Goal: Navigation & Orientation: Find specific page/section

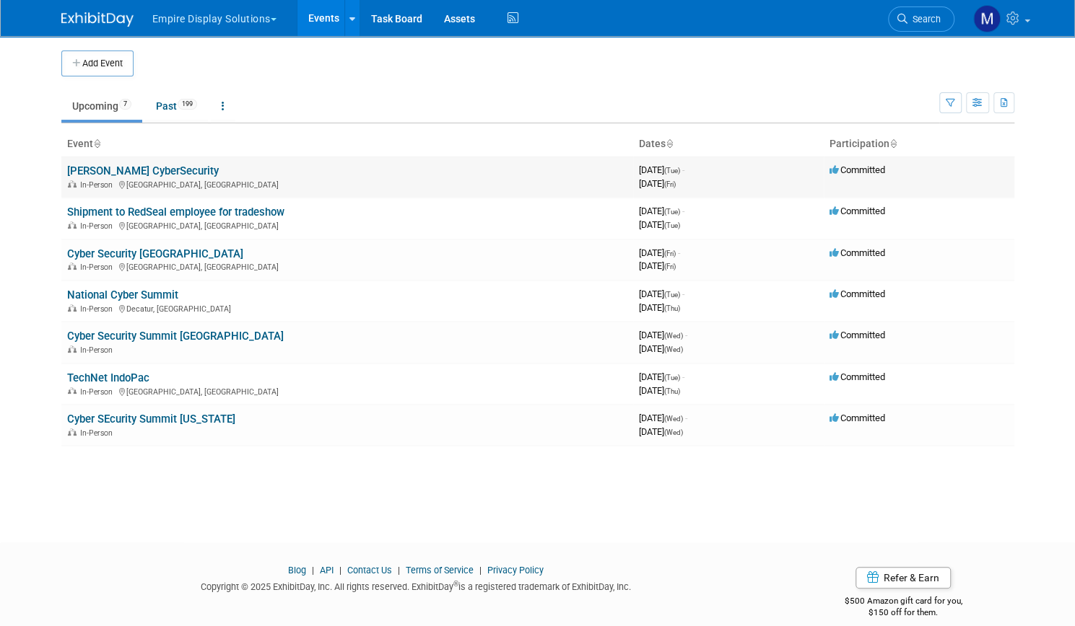
click at [150, 172] on link "[PERSON_NAME] CyberSecurity" at bounding box center [143, 171] width 152 height 13
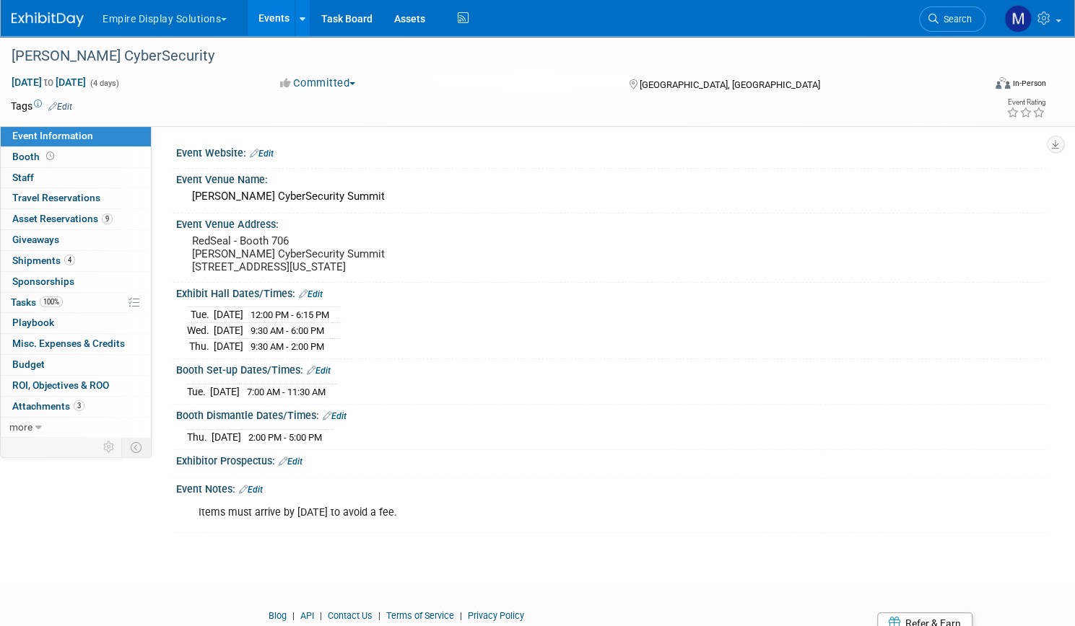
click at [300, 21] on link "Events" at bounding box center [274, 18] width 53 height 36
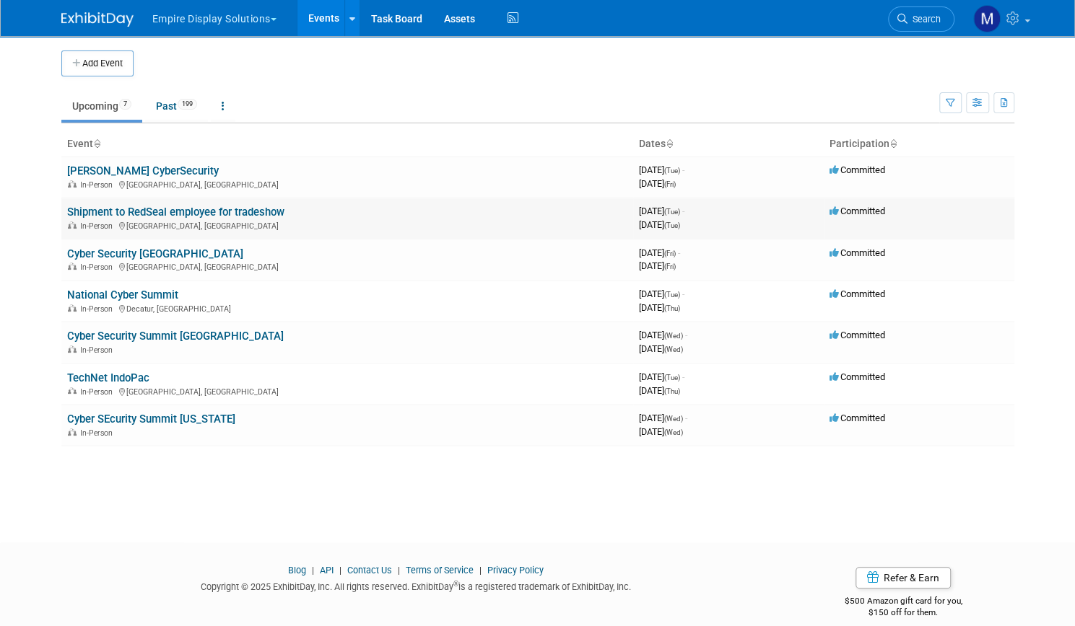
click at [132, 214] on link "Shipment to RedSeal employee for tradeshow" at bounding box center [175, 212] width 217 height 13
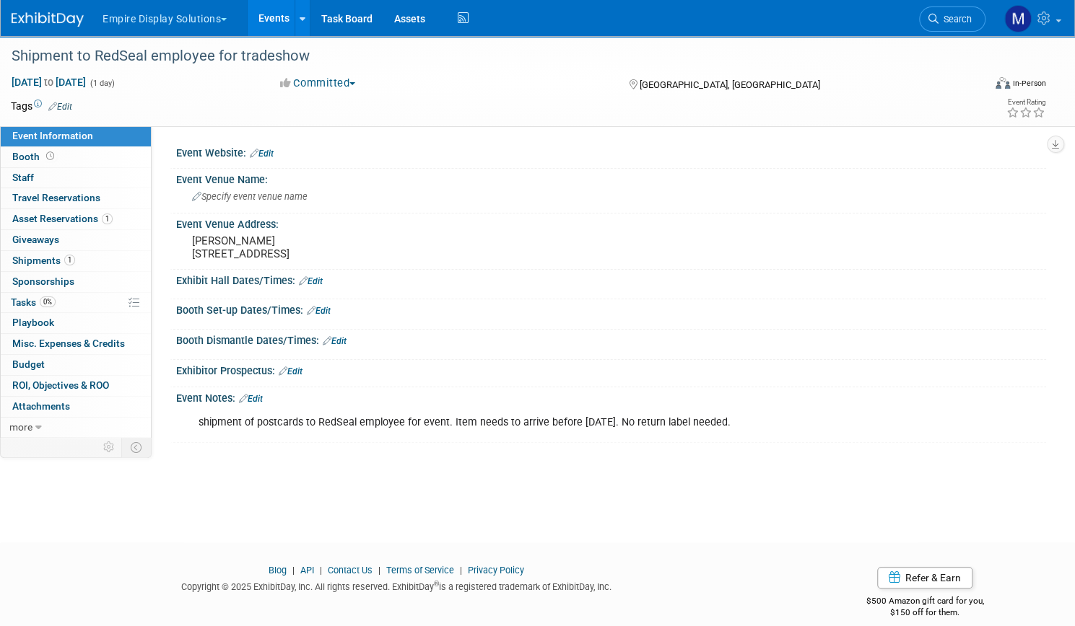
click at [300, 10] on link "Events" at bounding box center [274, 18] width 53 height 36
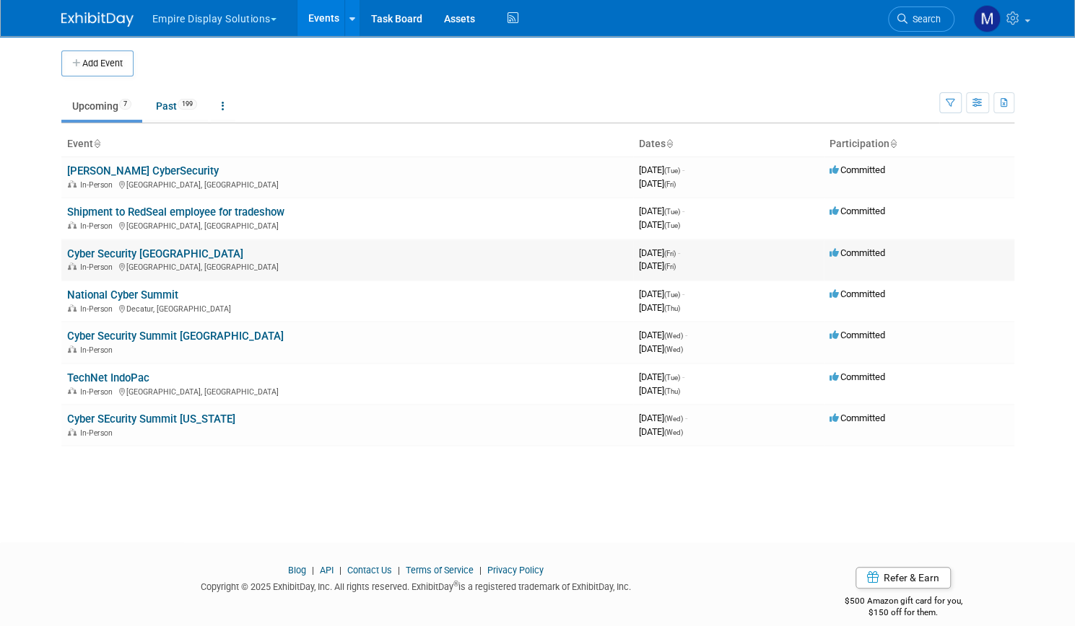
click at [139, 248] on link "Cyber Security [GEOGRAPHIC_DATA]" at bounding box center [155, 254] width 176 height 13
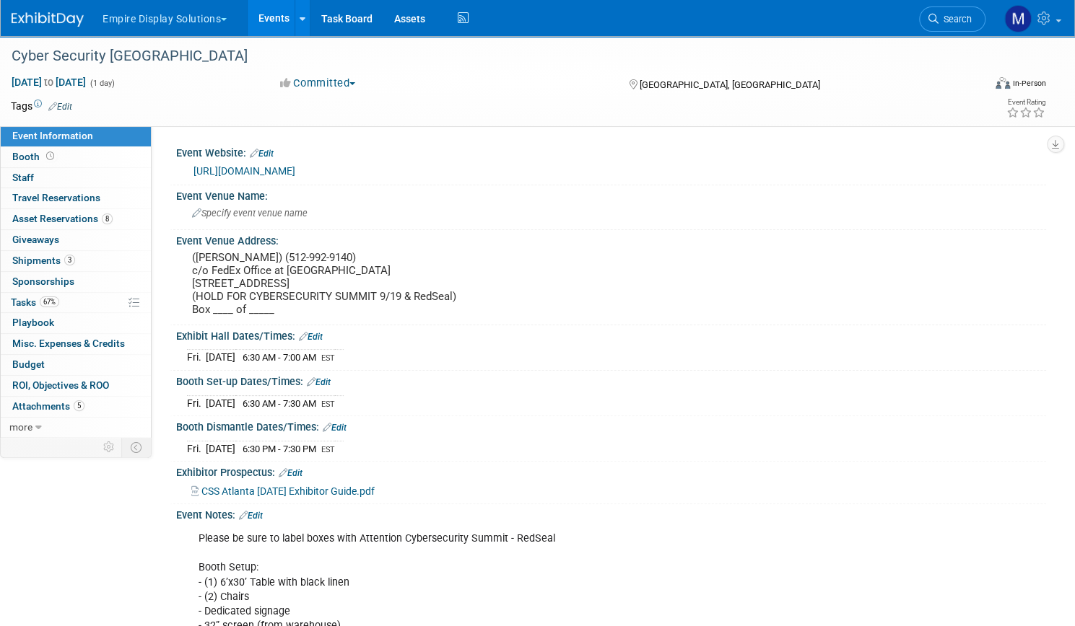
click at [300, 12] on link "Events" at bounding box center [274, 18] width 53 height 36
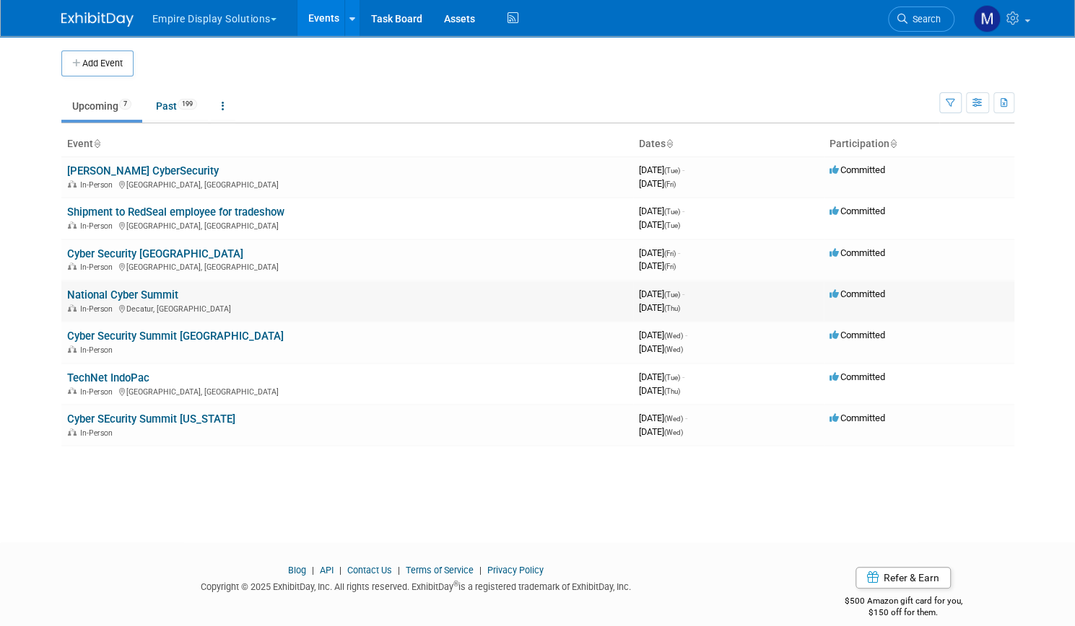
click at [136, 292] on link "National Cyber Summit" at bounding box center [122, 295] width 111 height 13
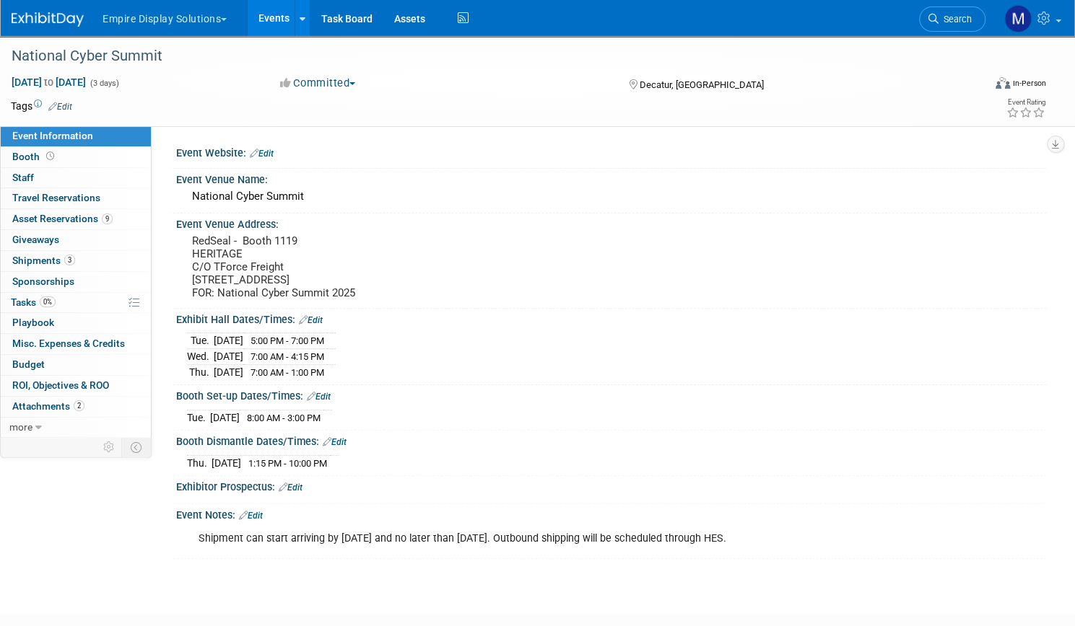
click at [300, 19] on link "Events" at bounding box center [274, 18] width 53 height 36
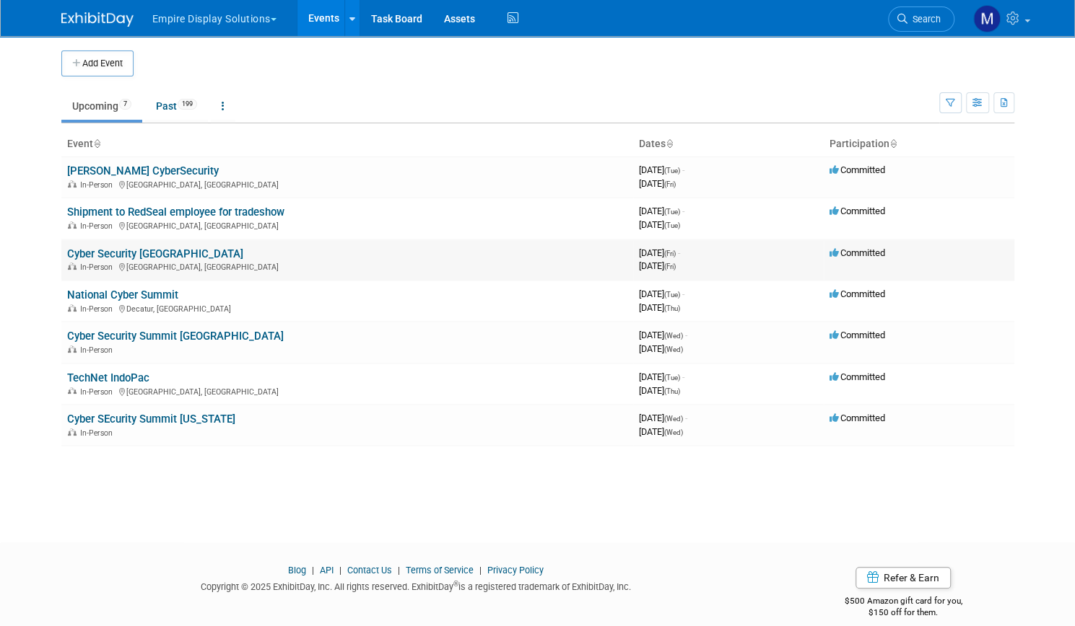
click at [139, 253] on link "Cyber Security [GEOGRAPHIC_DATA]" at bounding box center [155, 254] width 176 height 13
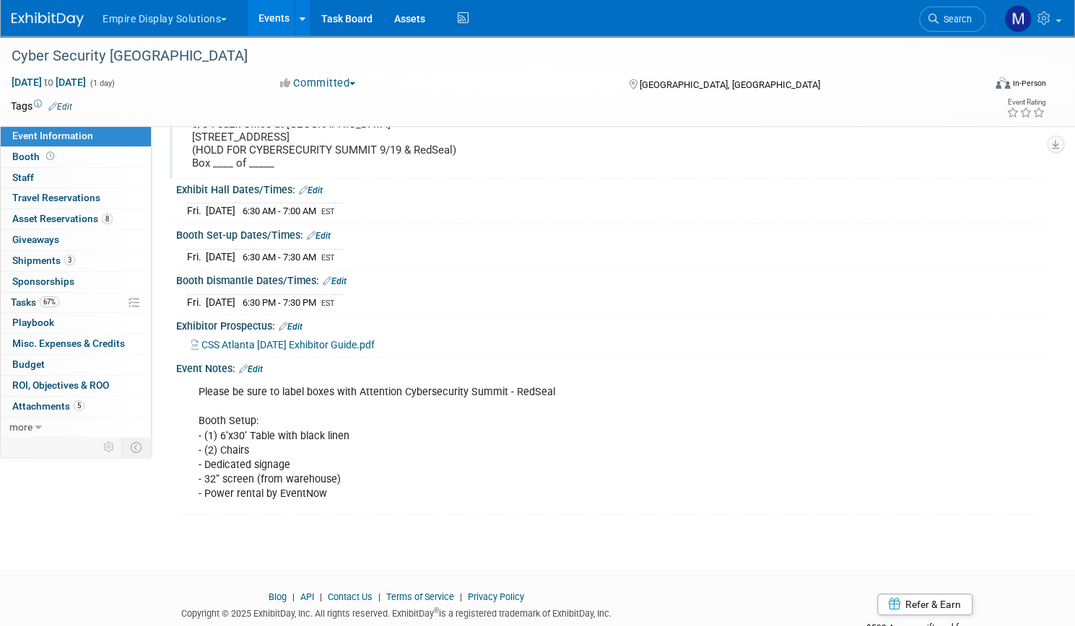
scroll to position [147, 0]
click at [541, 242] on div "Booth Set-up Dates/Times: Edit" at bounding box center [611, 233] width 870 height 19
click at [300, 14] on link "Events" at bounding box center [274, 18] width 53 height 36
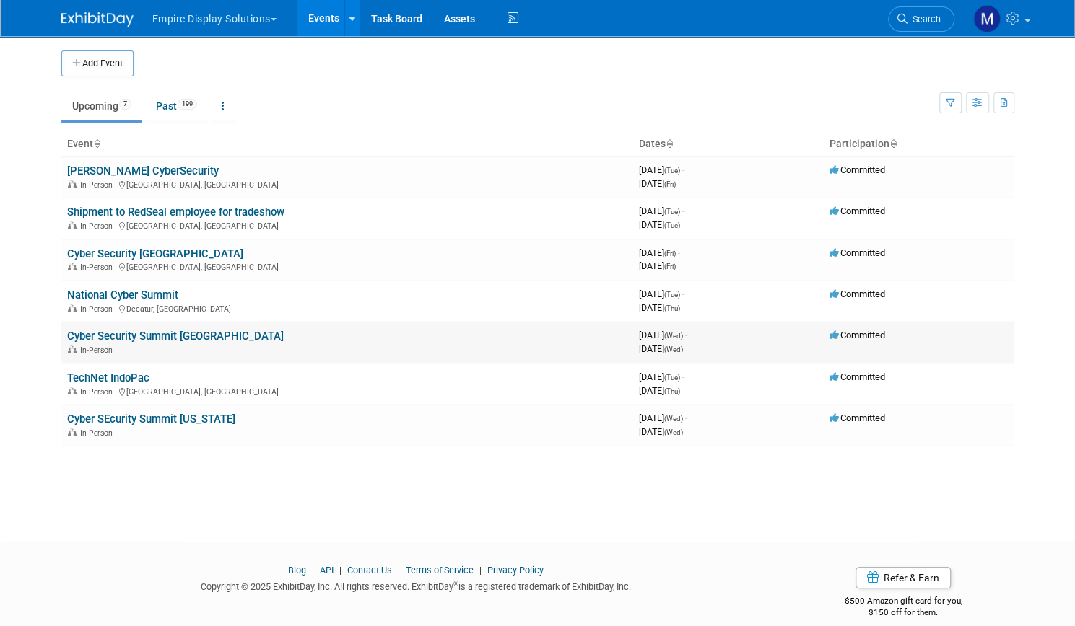
click at [156, 333] on link "Cyber Security Summit [GEOGRAPHIC_DATA]" at bounding box center [175, 336] width 217 height 13
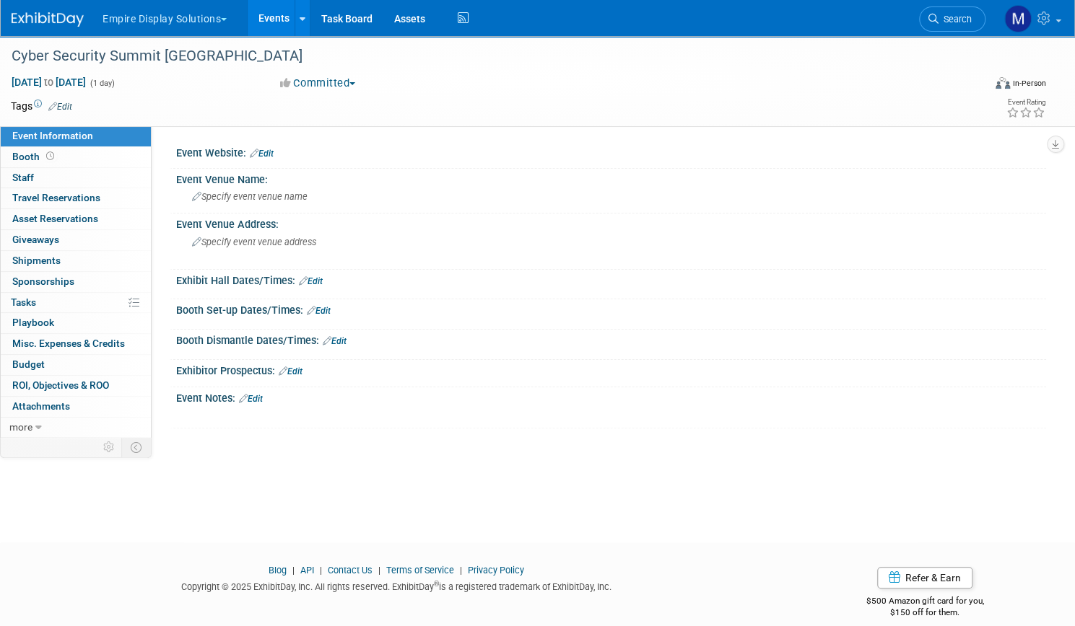
click at [300, 14] on link "Events" at bounding box center [274, 18] width 53 height 36
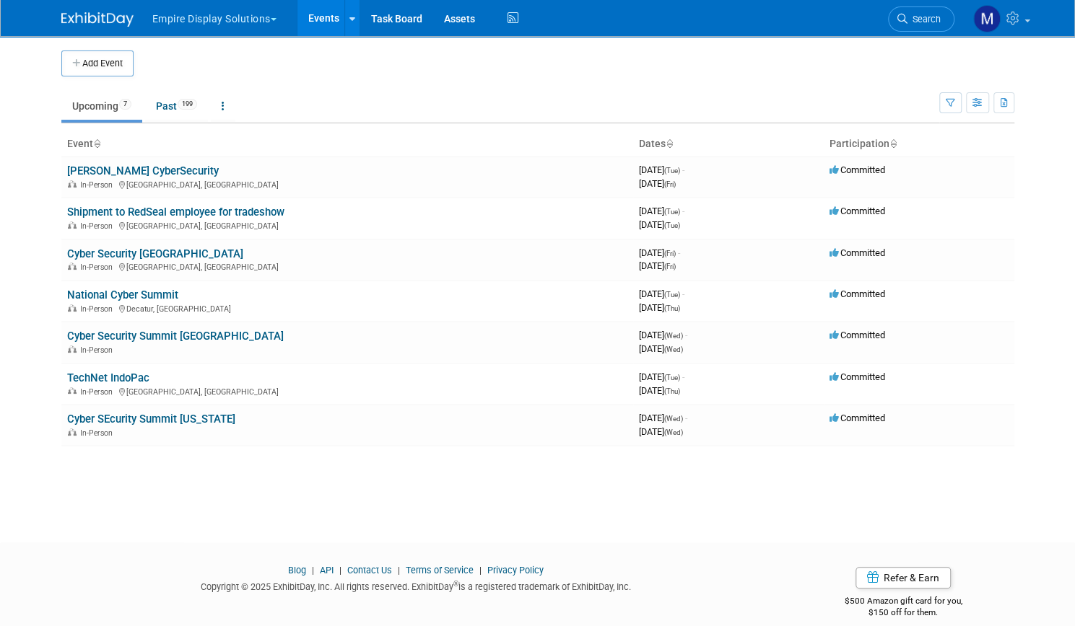
click at [263, 17] on button "Empire Display Solutions" at bounding box center [223, 16] width 144 height 32
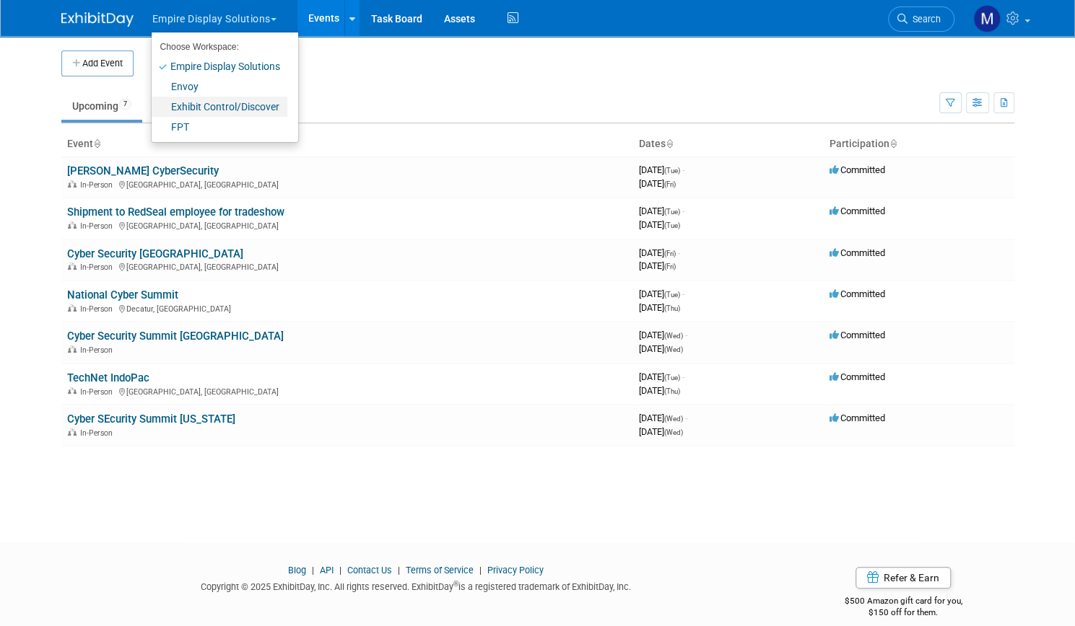
click at [204, 102] on link "Exhibit Control/Discover" at bounding box center [220, 107] width 136 height 20
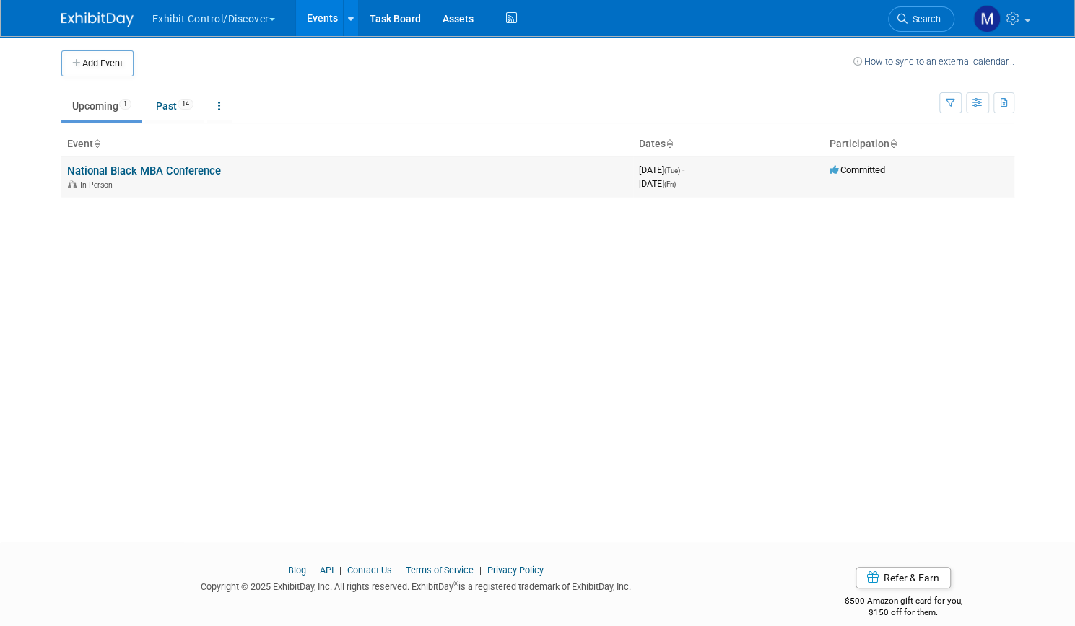
click at [167, 167] on link "National Black MBA Conference" at bounding box center [144, 171] width 154 height 13
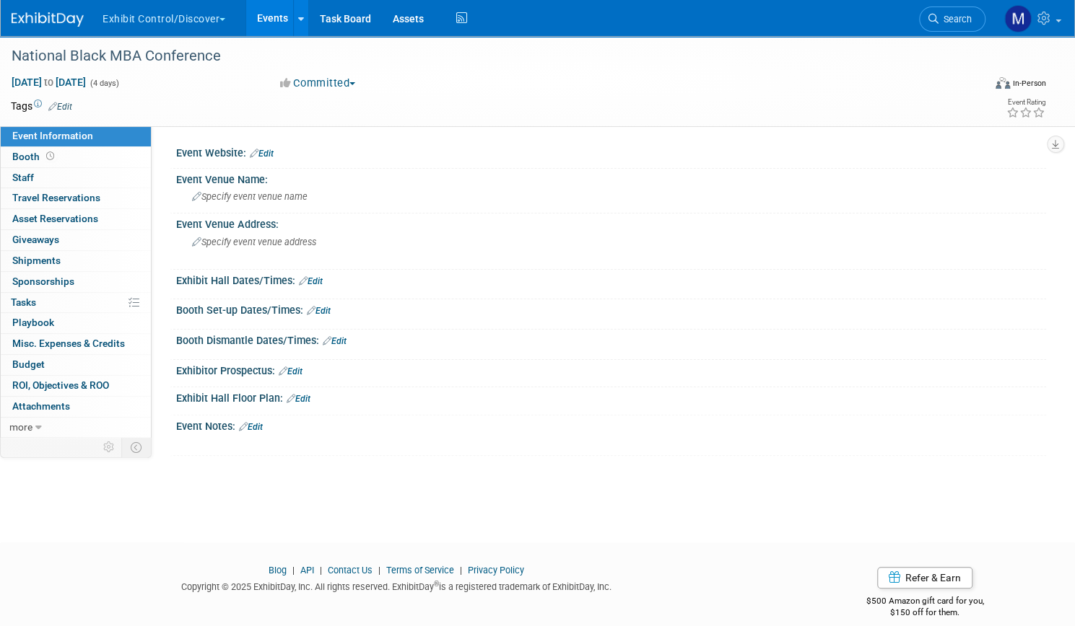
click at [240, 17] on button "Exhibit Control/Discover" at bounding box center [172, 16] width 142 height 32
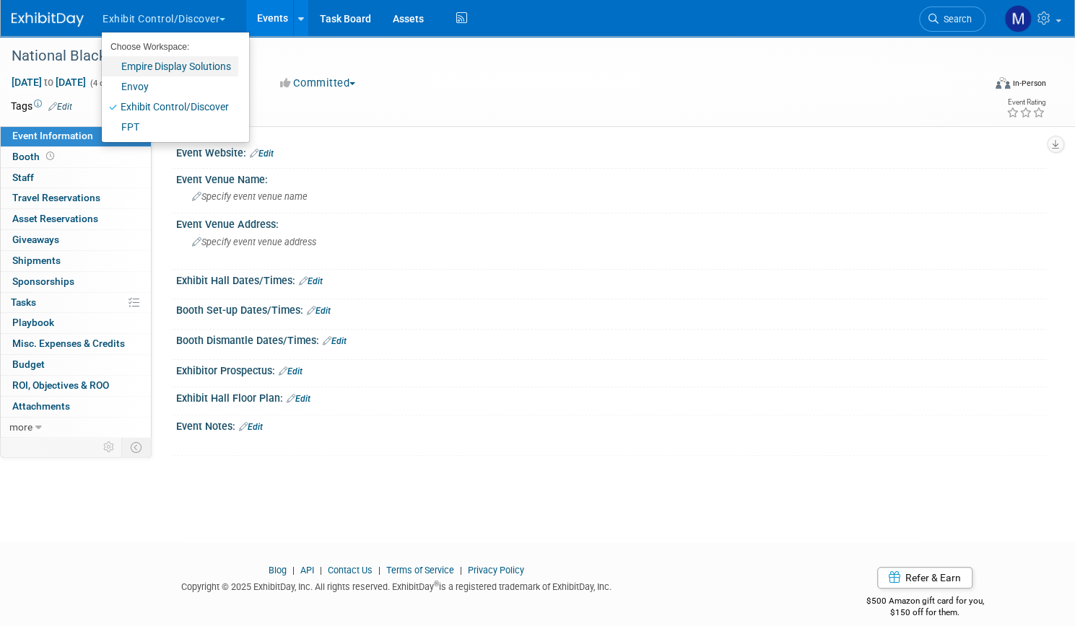
click at [230, 61] on link "Empire Display Solutions" at bounding box center [170, 66] width 136 height 20
